Goal: Task Accomplishment & Management: Complete application form

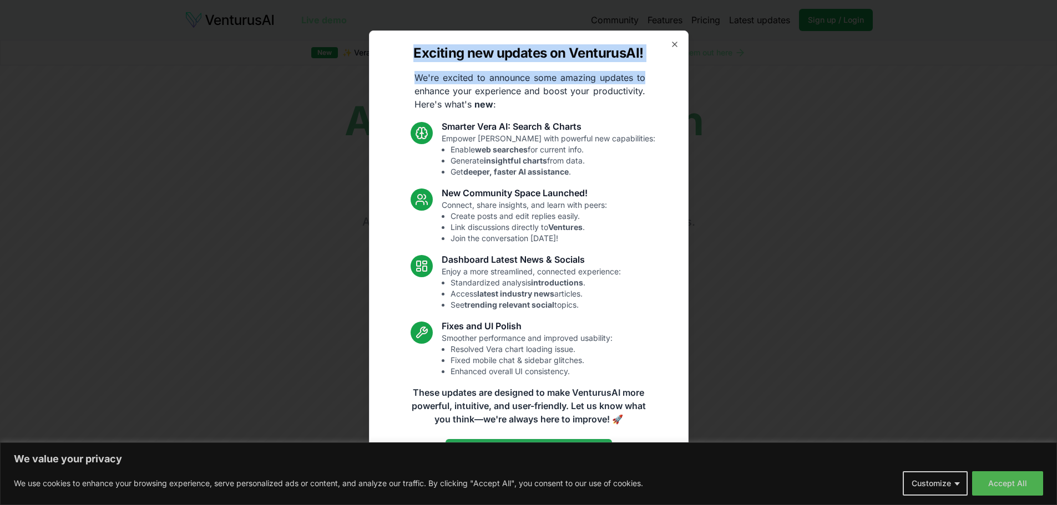
drag, startPoint x: 677, startPoint y: 49, endPoint x: 875, endPoint y: 12, distance: 200.8
click at [875, 12] on body "We value your privacy We use cookies to enhance your browsing experience, serve…" at bounding box center [528, 252] width 1057 height 505
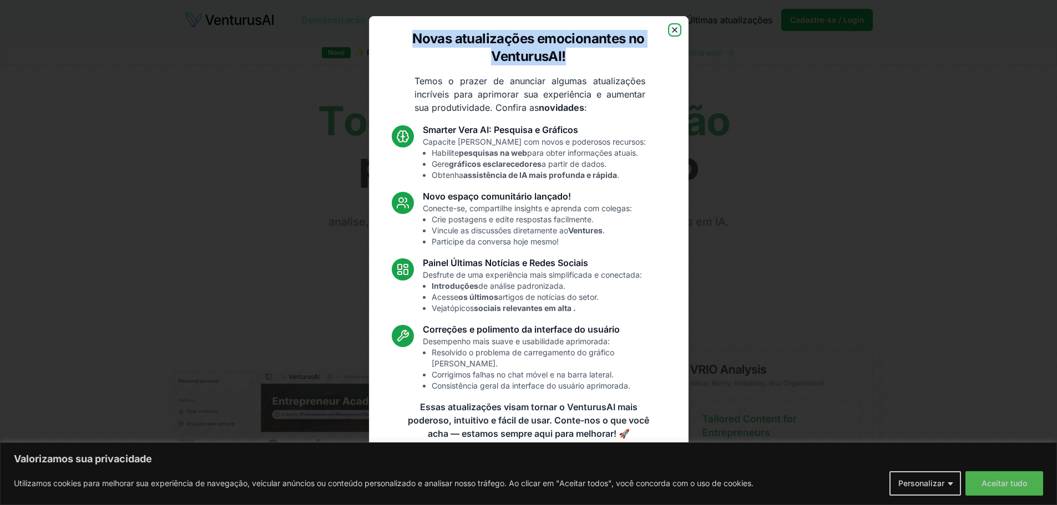
click at [674, 34] on icon "button" at bounding box center [674, 30] width 9 height 9
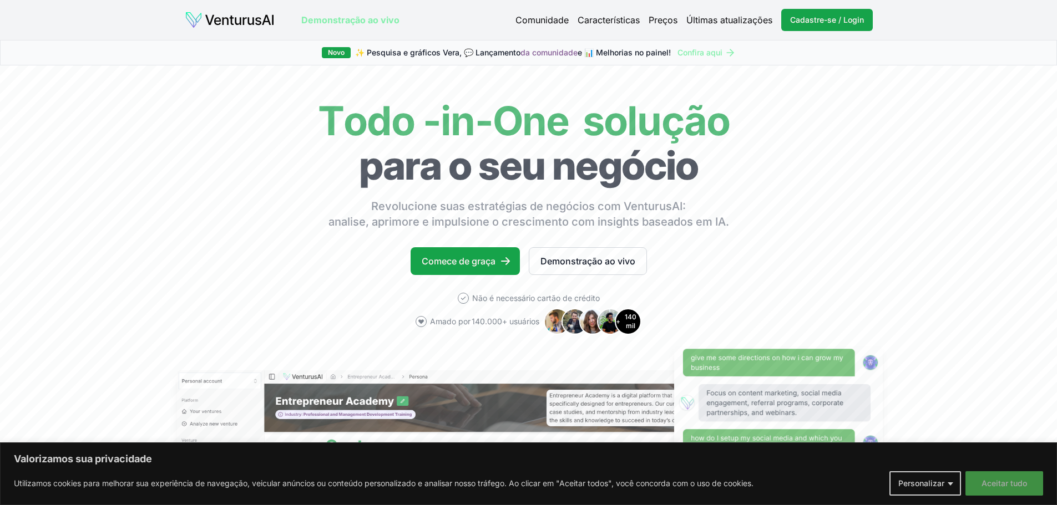
click at [1022, 483] on font "Aceitar tudo" at bounding box center [1003, 483] width 45 height 9
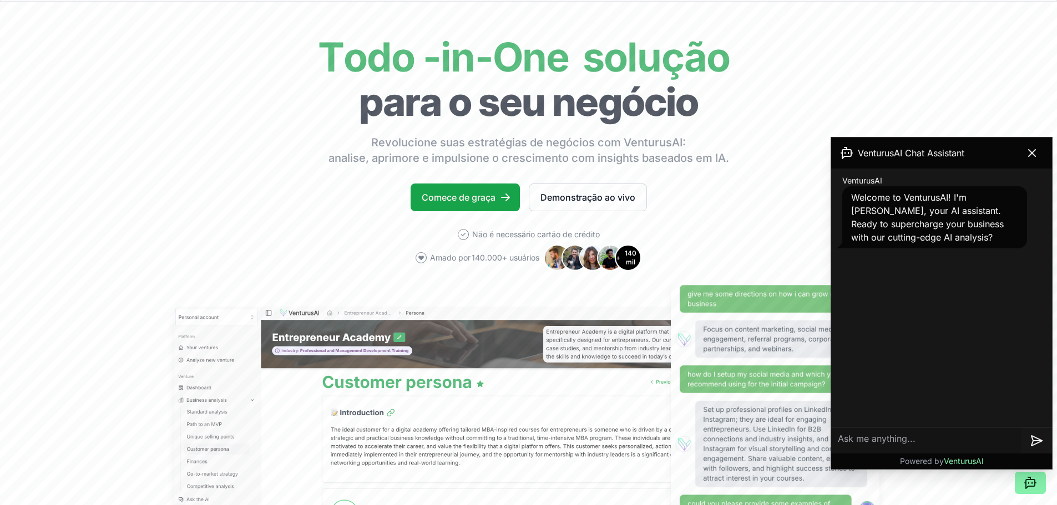
scroll to position [166, 0]
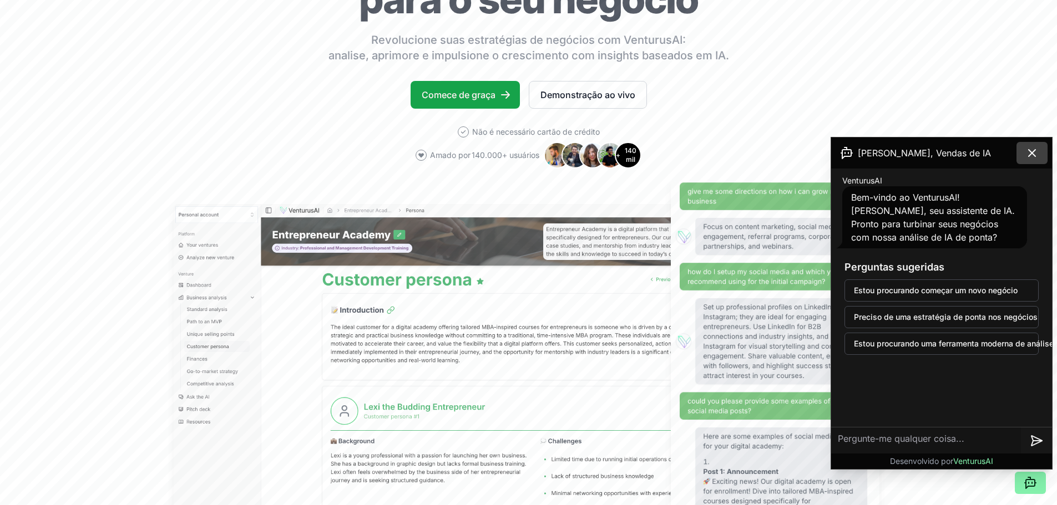
click at [1034, 152] on icon at bounding box center [1031, 152] width 13 height 13
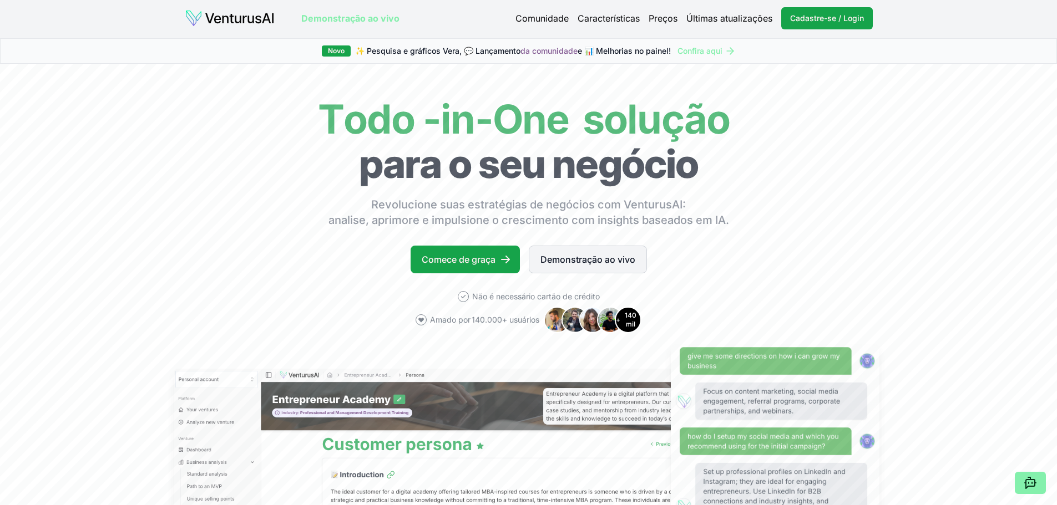
scroll to position [0, 0]
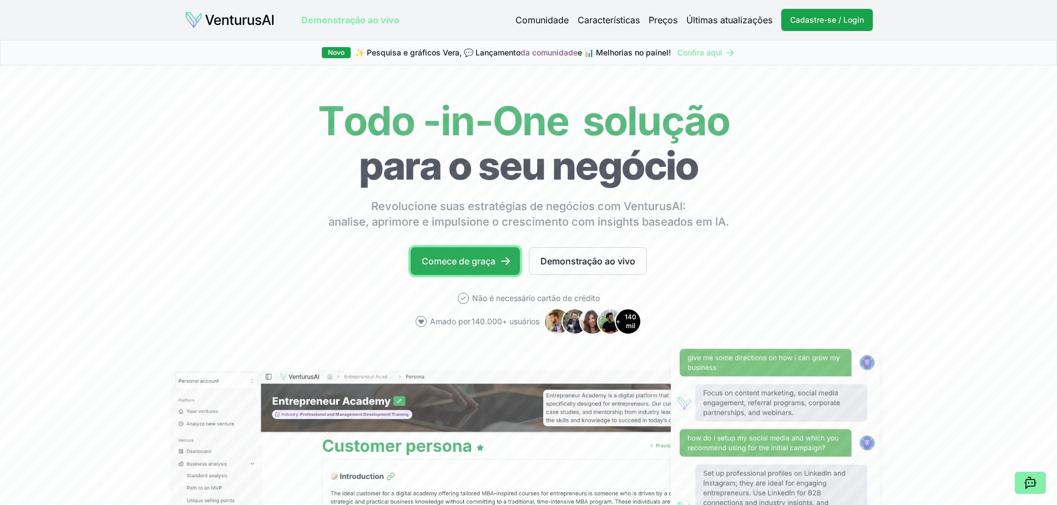
click at [439, 265] on font "Comece de graça" at bounding box center [459, 261] width 74 height 11
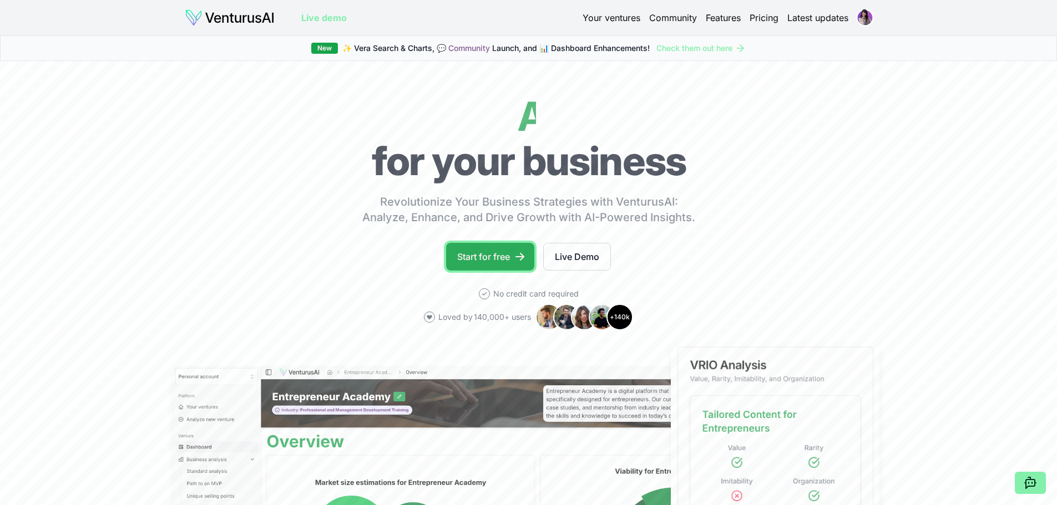
click at [478, 249] on link "Start for free" at bounding box center [490, 257] width 88 height 28
